Goal: Information Seeking & Learning: Check status

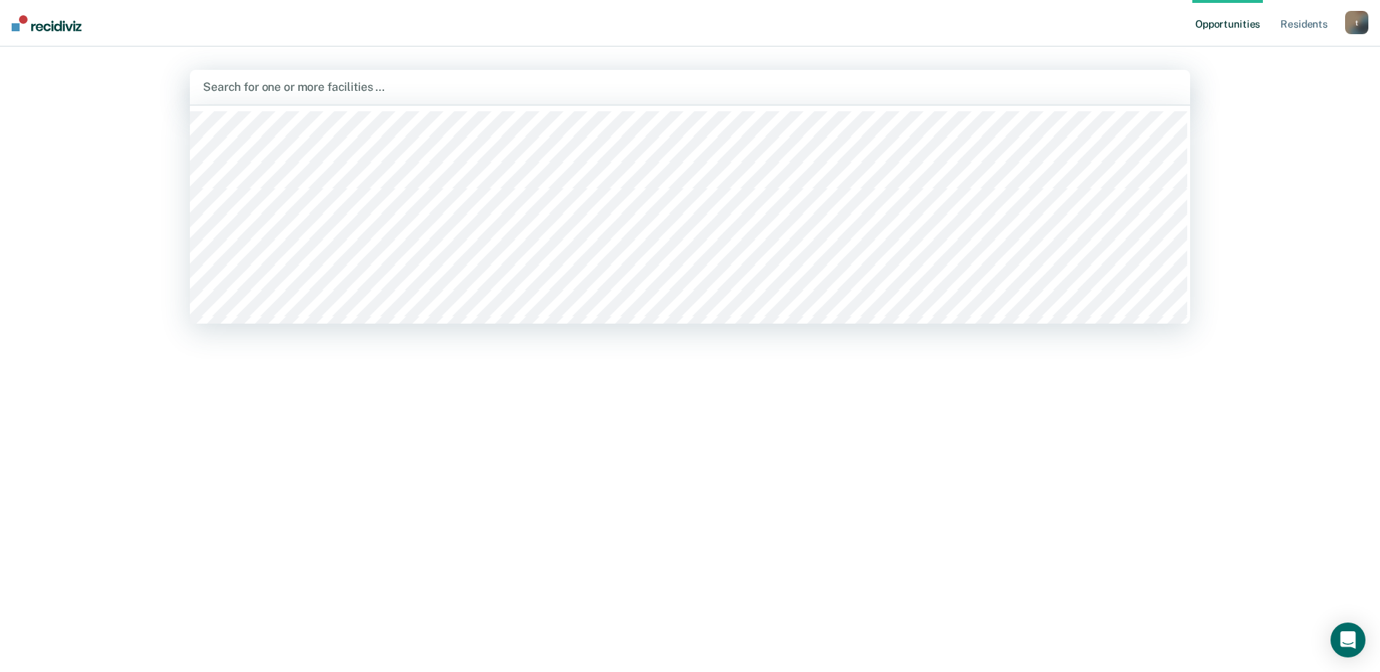
click at [966, 84] on div at bounding box center [690, 87] width 974 height 17
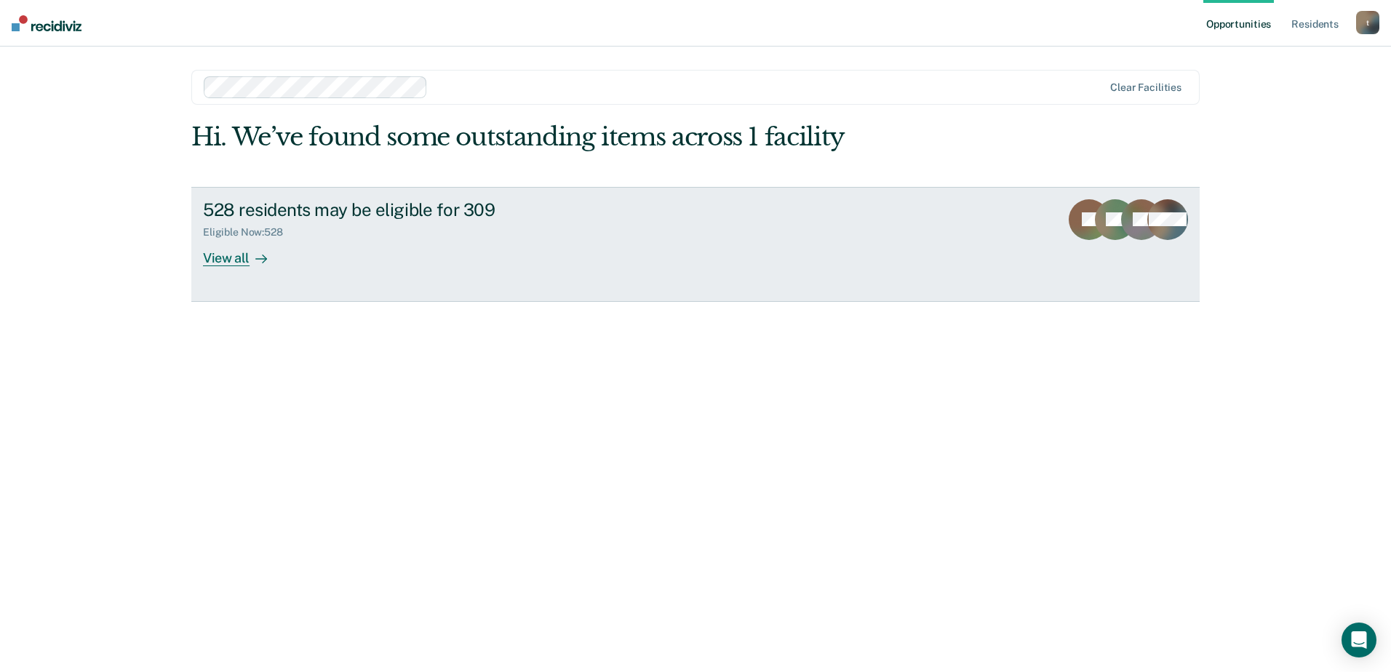
click at [242, 253] on div "View all" at bounding box center [243, 252] width 81 height 28
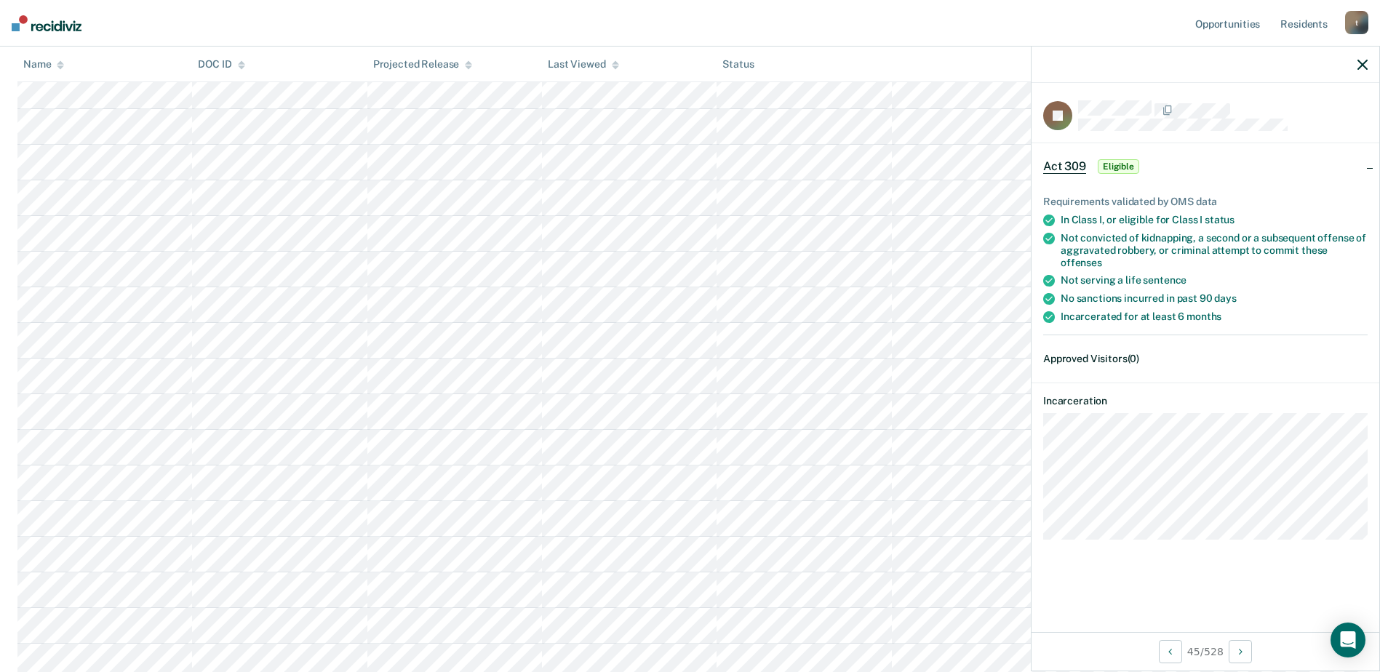
scroll to position [1599, 0]
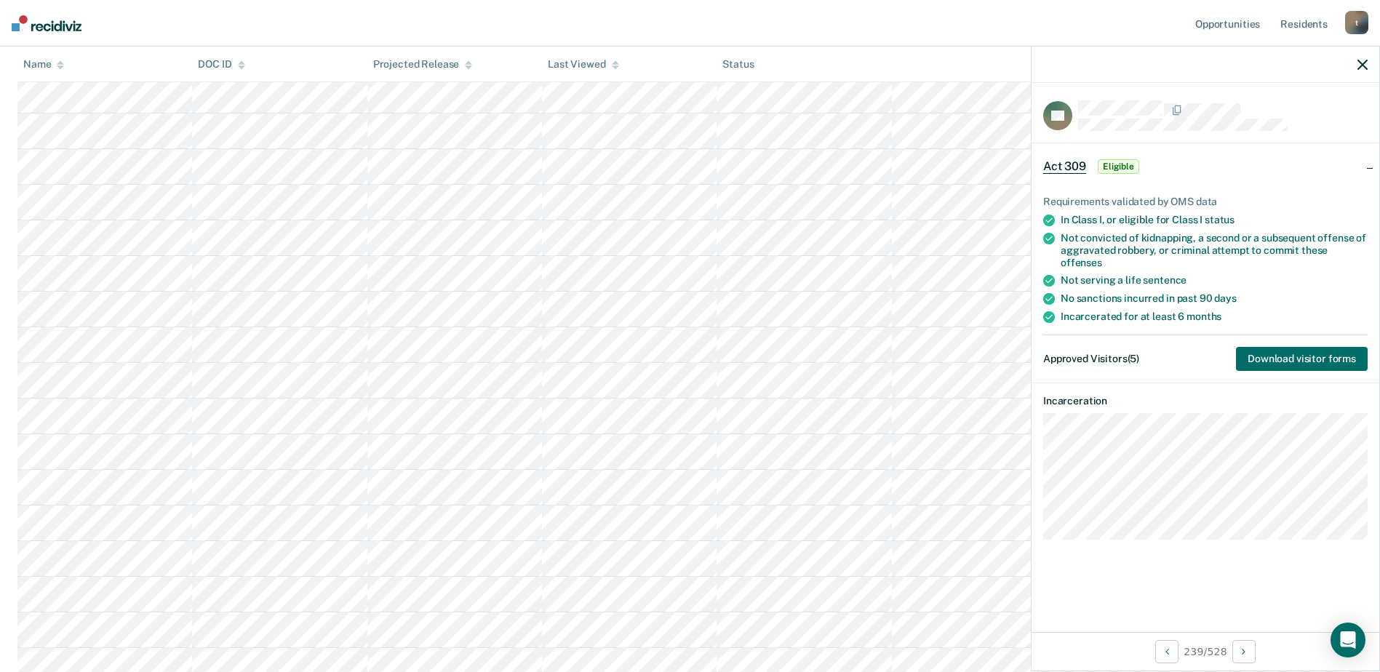
scroll to position [8775, 0]
